Goal: Task Accomplishment & Management: Manage account settings

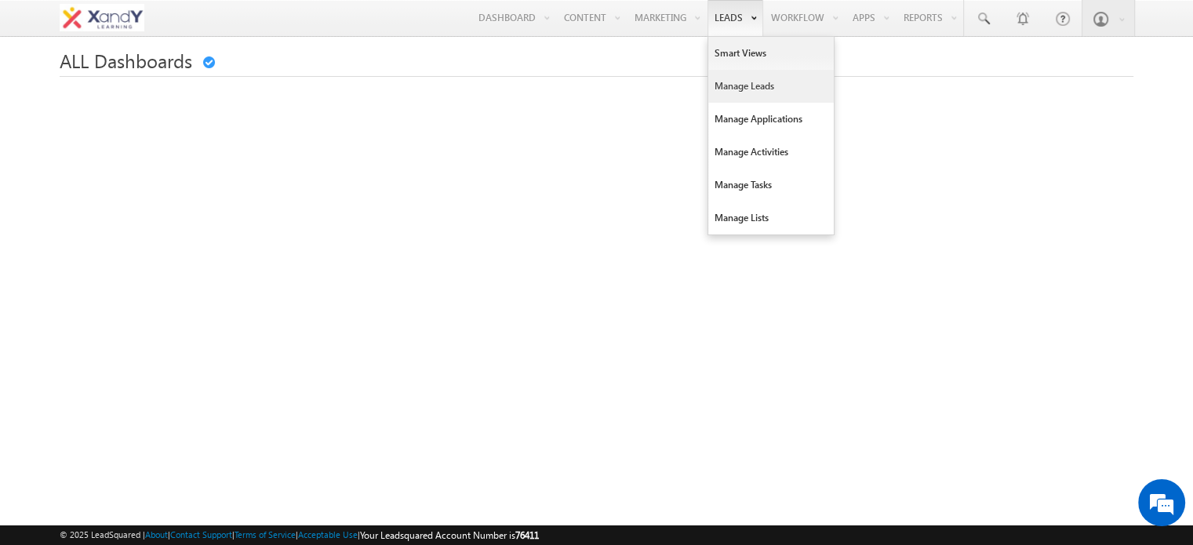
click at [737, 83] on link "Manage Leads" at bounding box center [770, 86] width 125 height 33
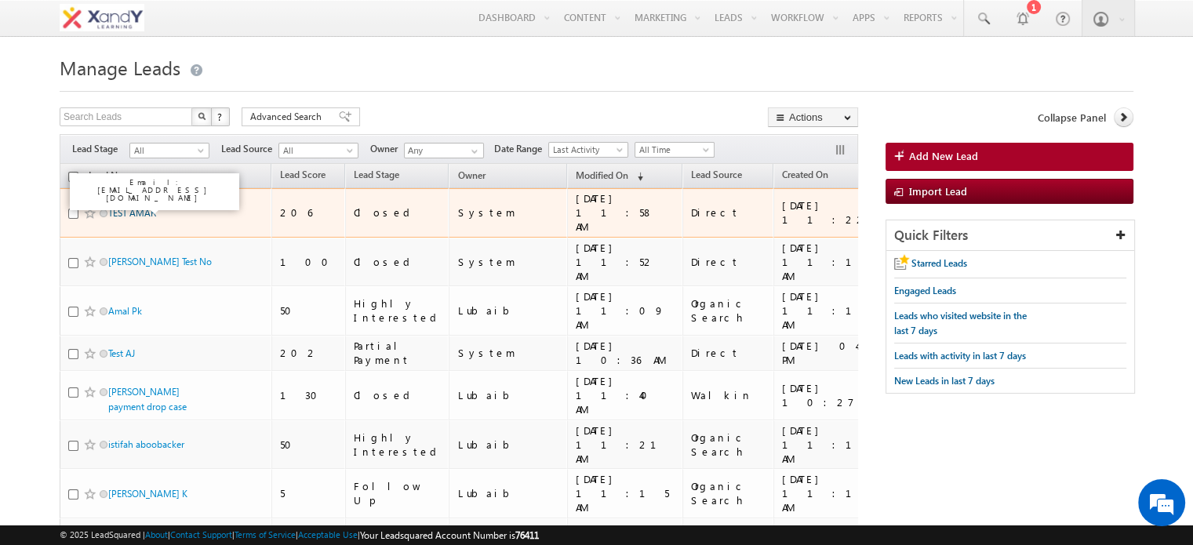
click at [138, 207] on link "TEST AMAR" at bounding box center [132, 213] width 48 height 12
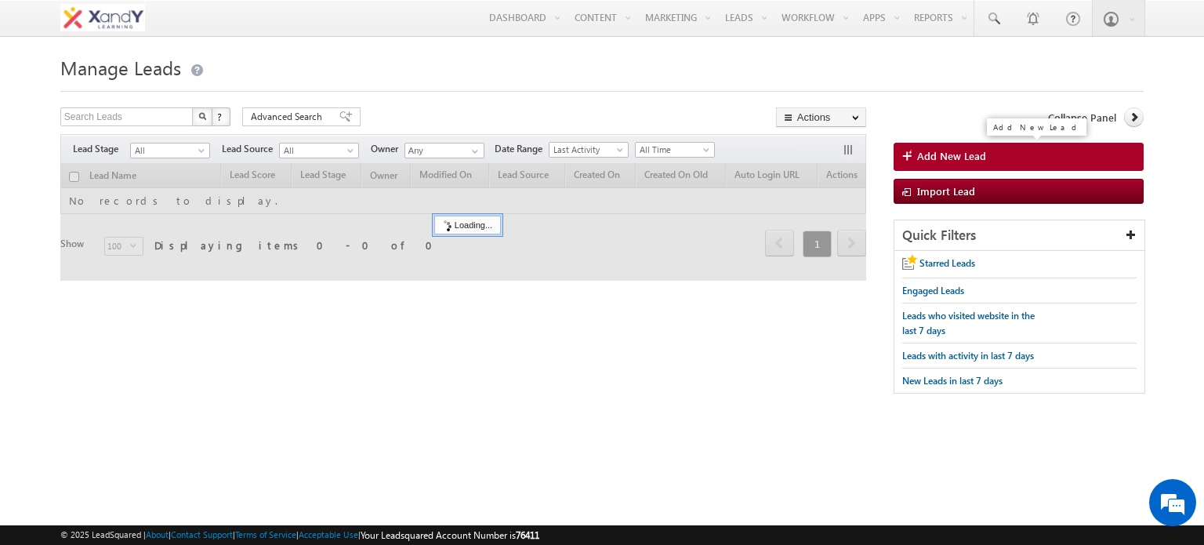
click at [966, 153] on span "Add New Lead" at bounding box center [951, 156] width 69 height 14
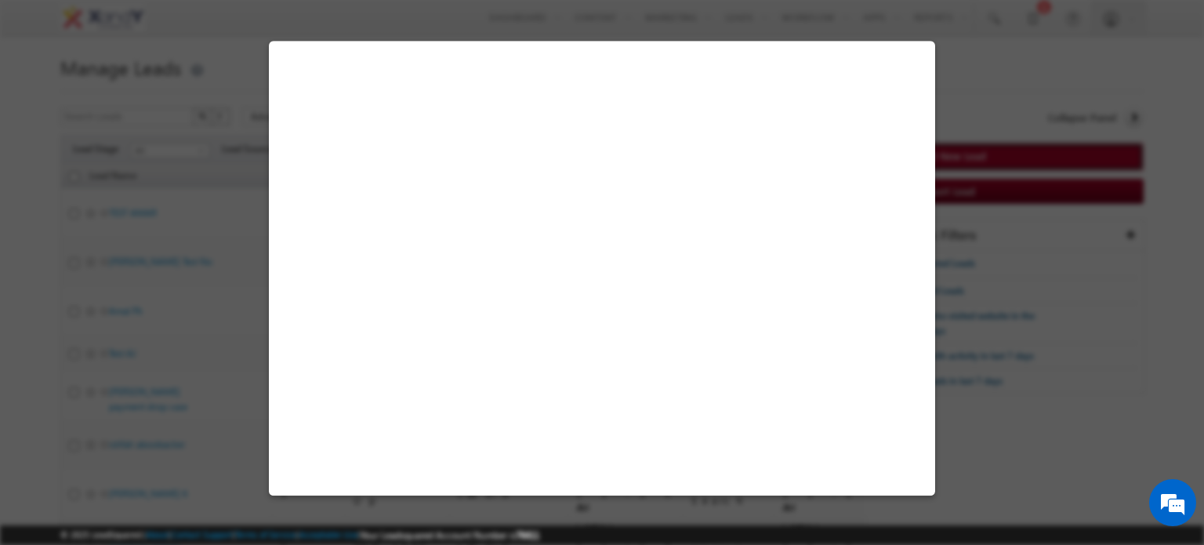
select select "Walkin"
select select "MXOthers"
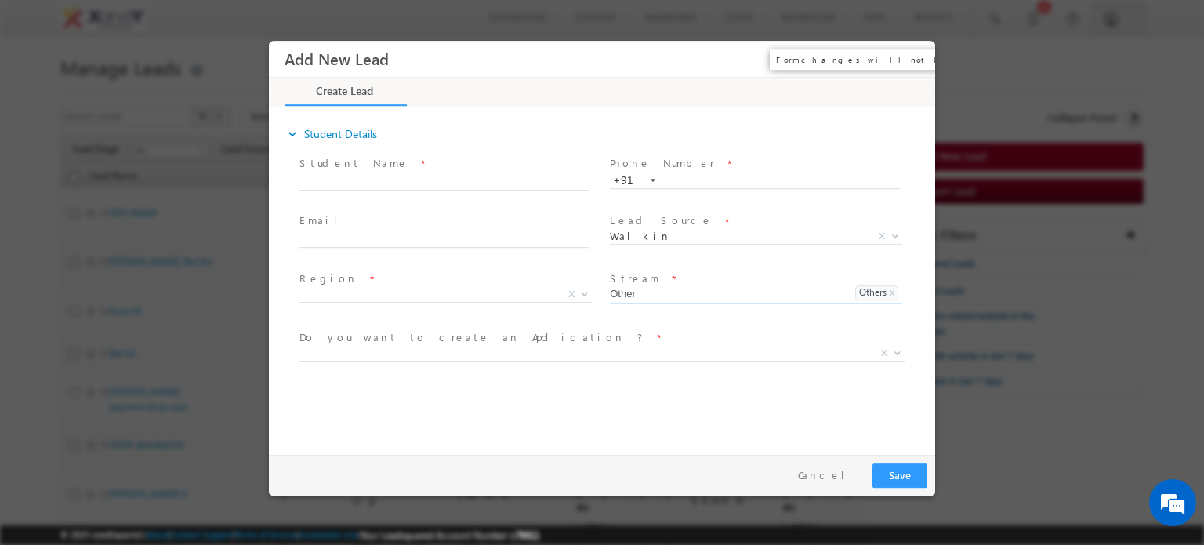
click at [910, 67] on button "×" at bounding box center [912, 58] width 27 height 29
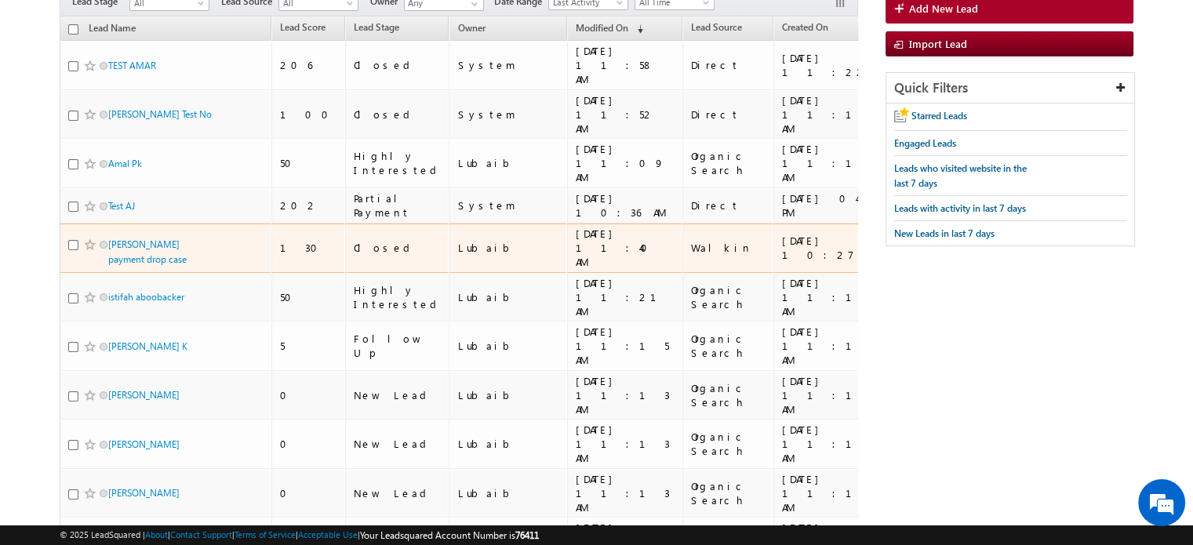
scroll to position [154, 0]
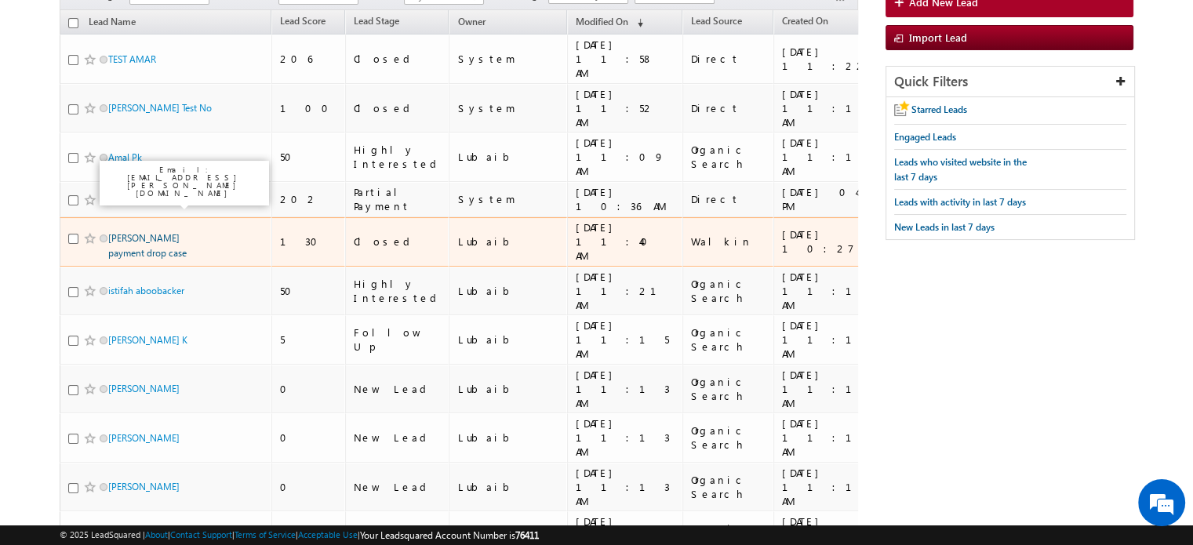
click at [124, 232] on link "[PERSON_NAME] payment drop case" at bounding box center [147, 245] width 78 height 27
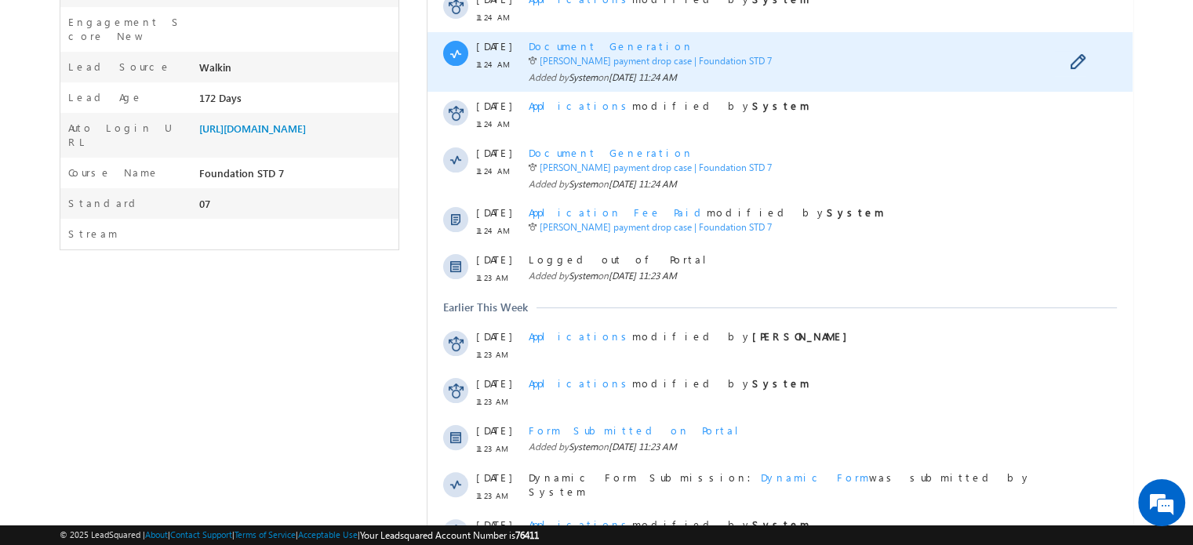
scroll to position [491, 0]
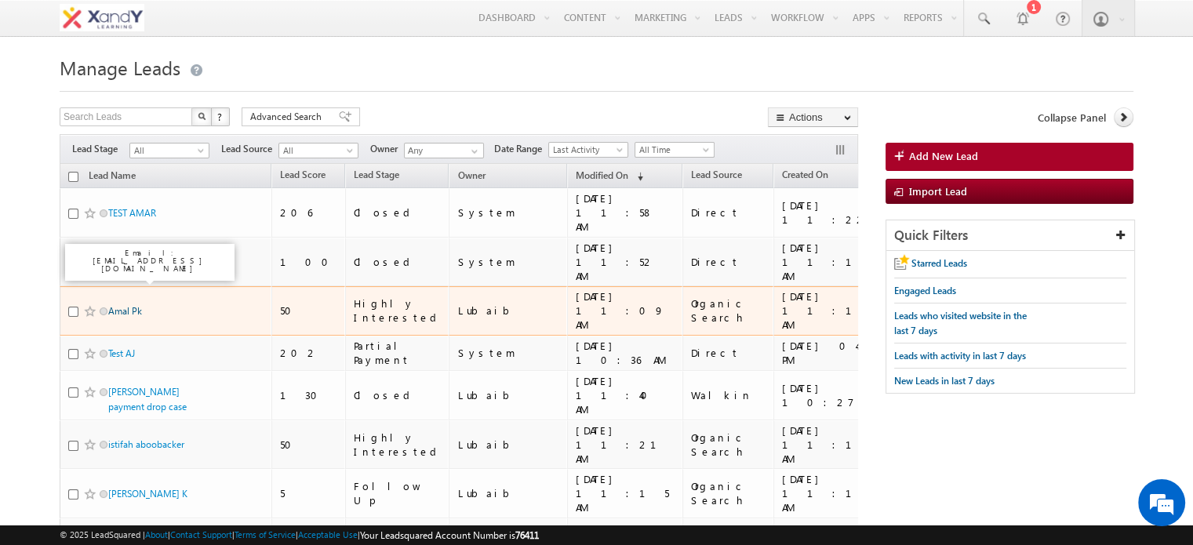
click at [123, 305] on link "Amal Pk" at bounding box center [125, 311] width 34 height 12
